Goal: Find specific page/section: Find specific page/section

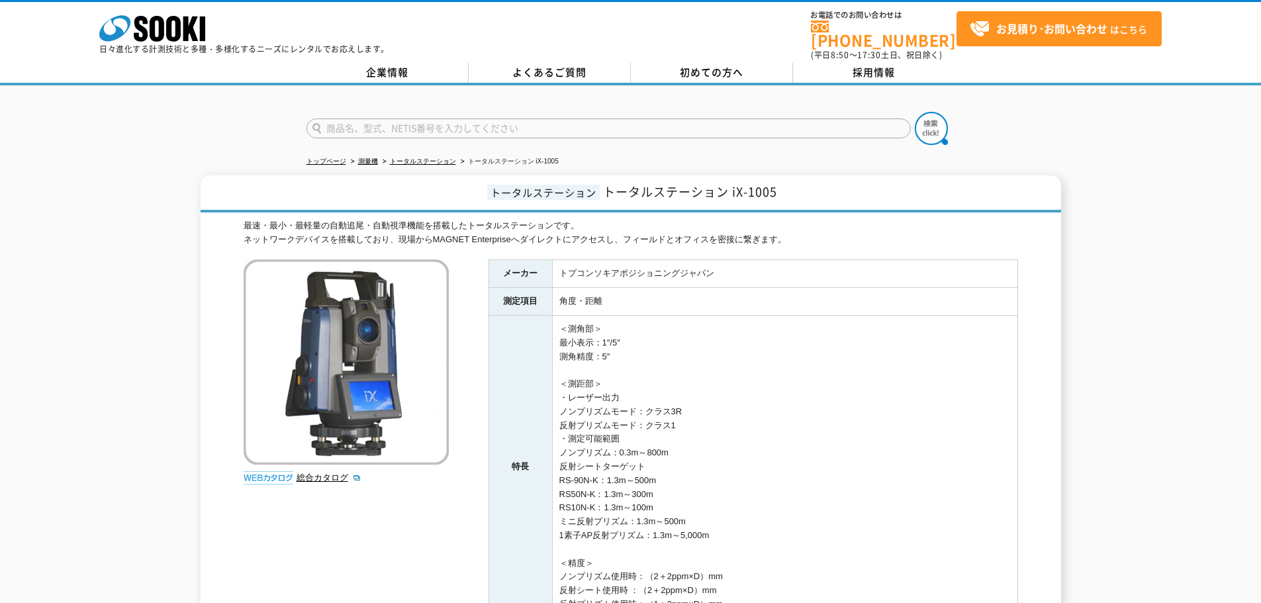
scroll to position [88, 0]
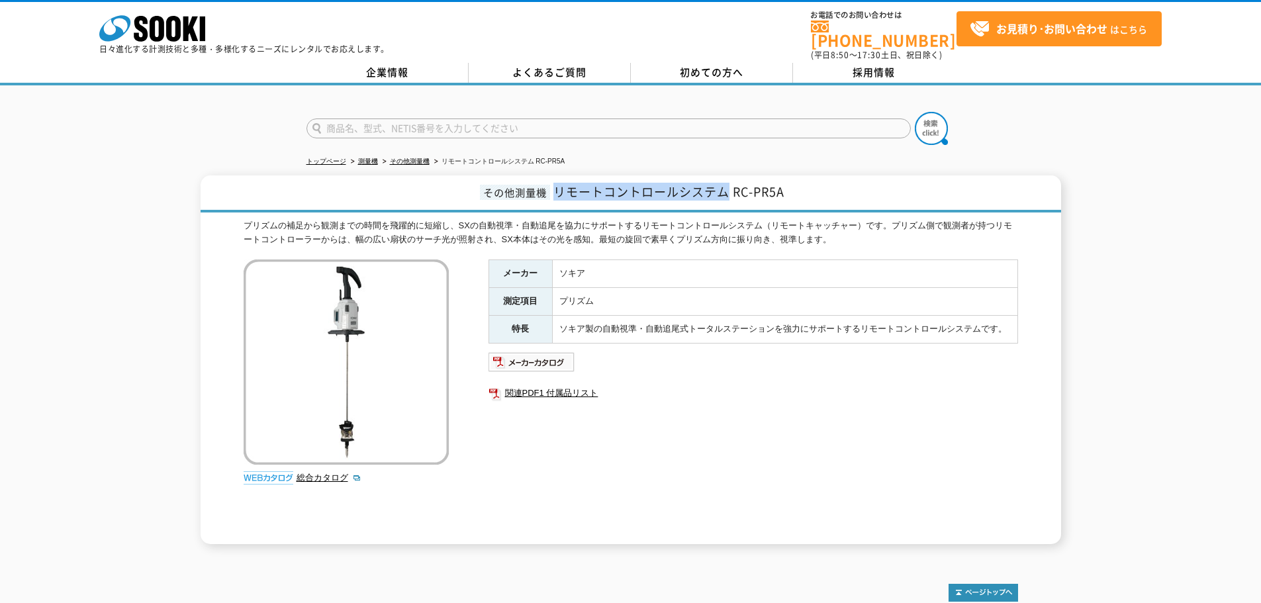
drag, startPoint x: 557, startPoint y: 185, endPoint x: 730, endPoint y: 184, distance: 173.5
click at [730, 184] on span "リモートコントロールシステム RC-PR5A" at bounding box center [668, 192] width 231 height 18
copy span "リモートコントロールシステム"
click at [735, 189] on span "リモートコントロールシステム RC-PR5A" at bounding box center [668, 192] width 231 height 18
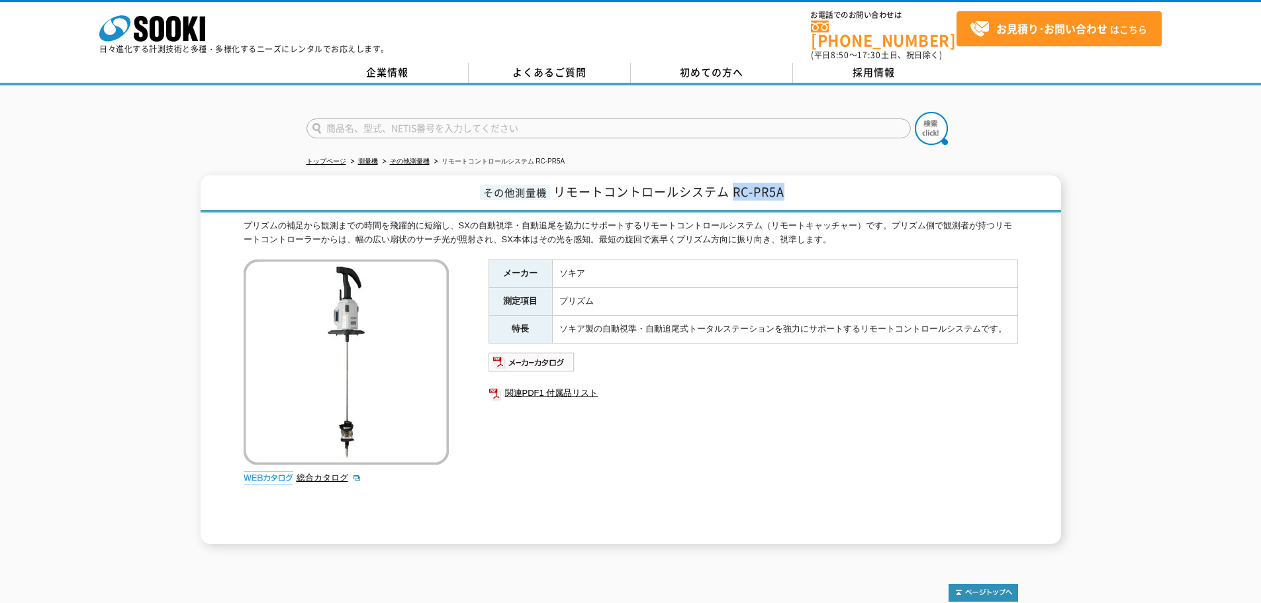
copy span "RC-PR5A"
